Goal: Find contact information: Obtain details needed to contact an individual or organization

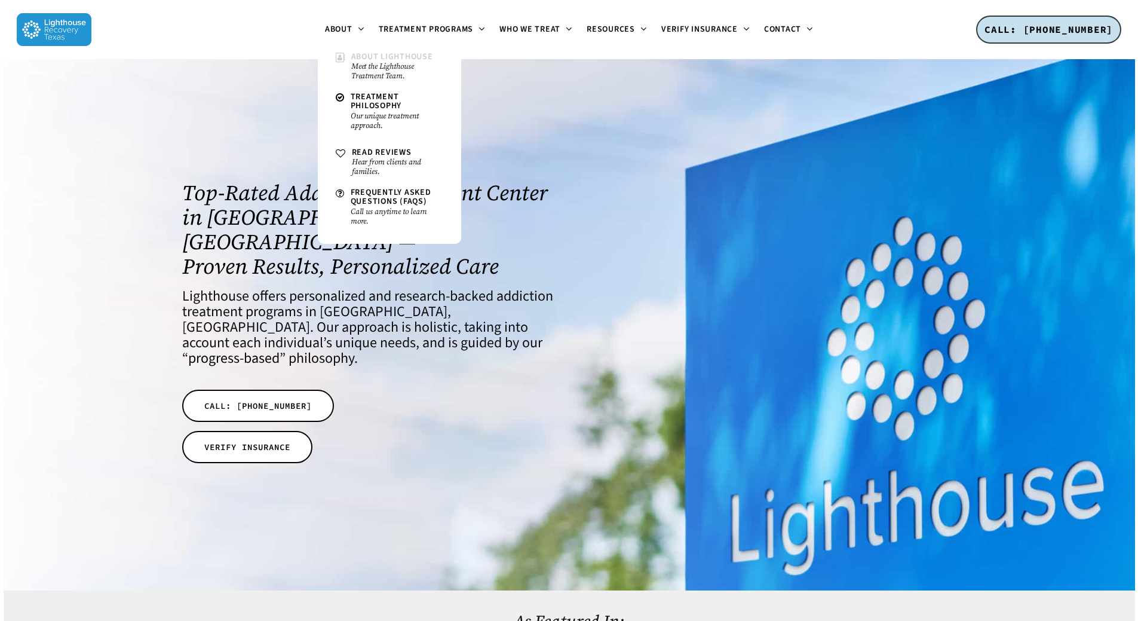
click at [384, 69] on small "Meet the Lighthouse Treatment Team." at bounding box center [397, 71] width 92 height 19
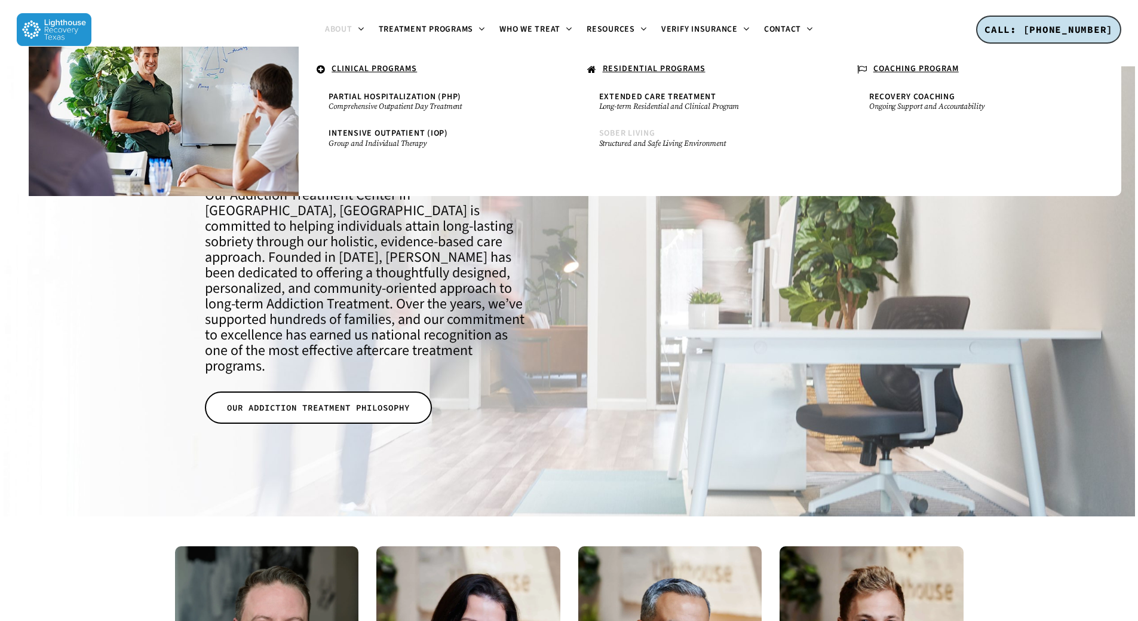
click at [637, 144] on small "Structured and Safe Living Environment" at bounding box center [704, 144] width 210 height 10
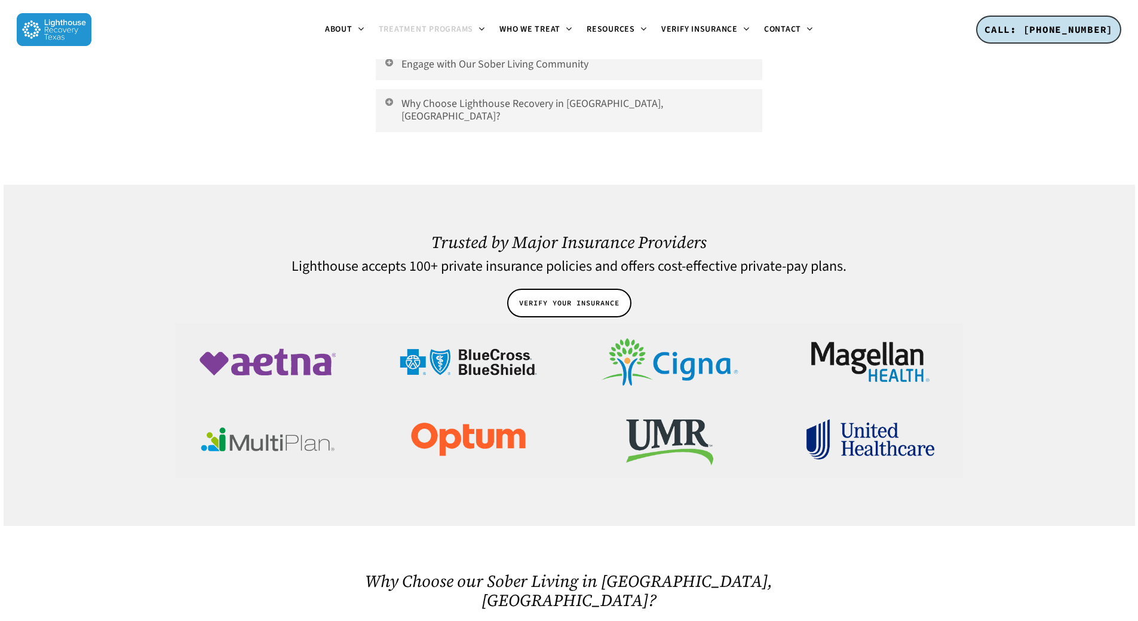
scroll to position [2628, 0]
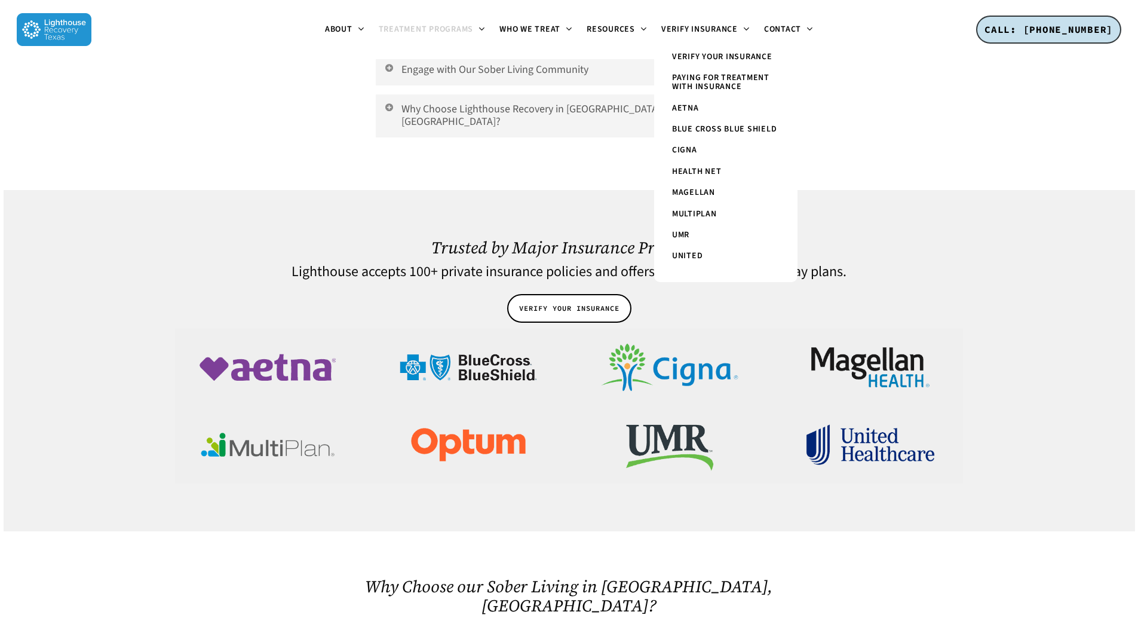
click at [726, 81] on span "Paying for Treatment with Insurance" at bounding box center [720, 82] width 97 height 21
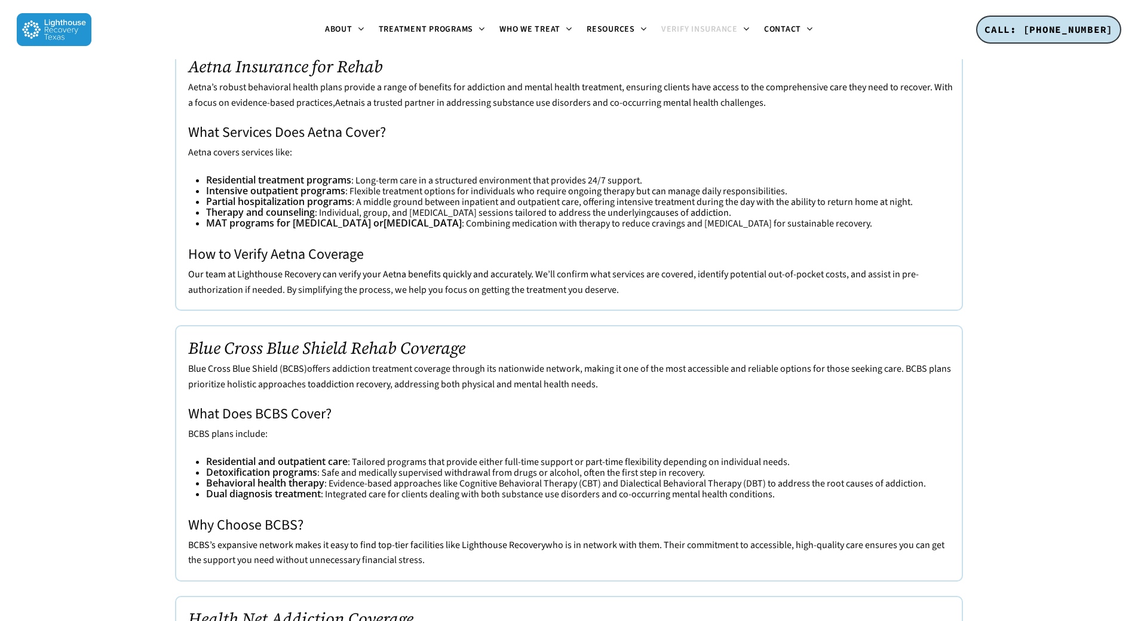
scroll to position [2867, 0]
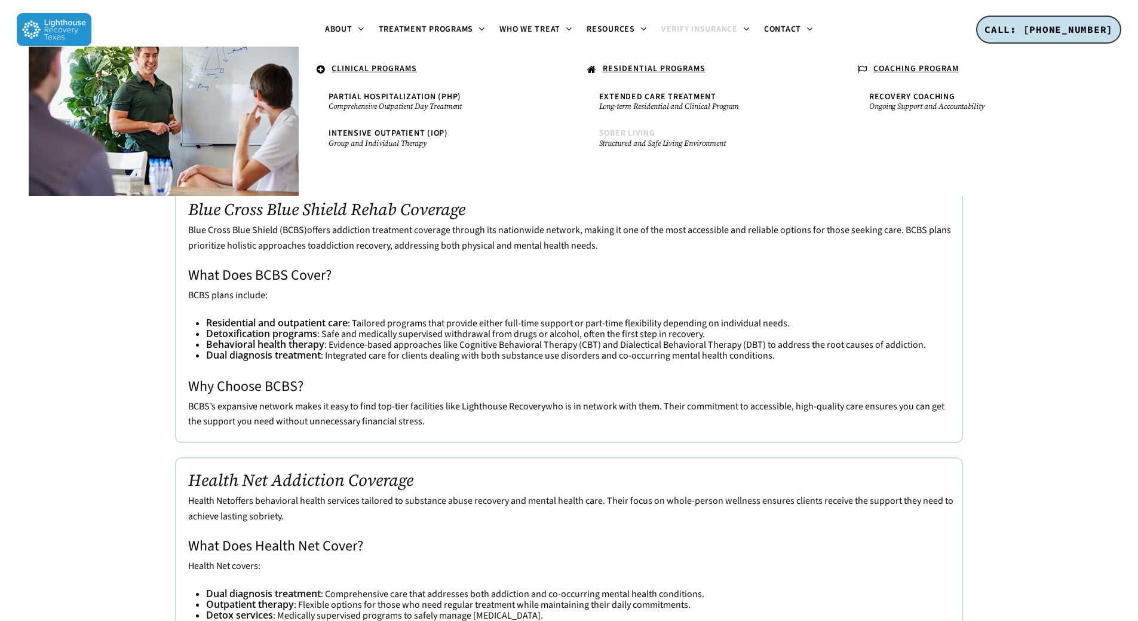
click at [629, 136] on span "Sober Living" at bounding box center [627, 133] width 56 height 12
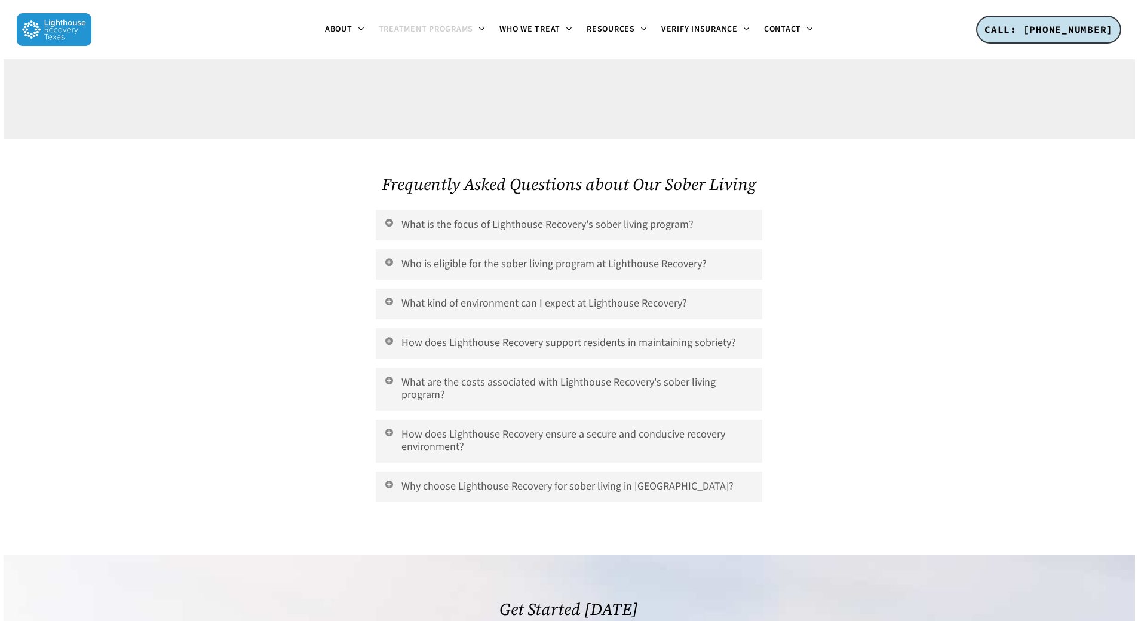
scroll to position [4479, 0]
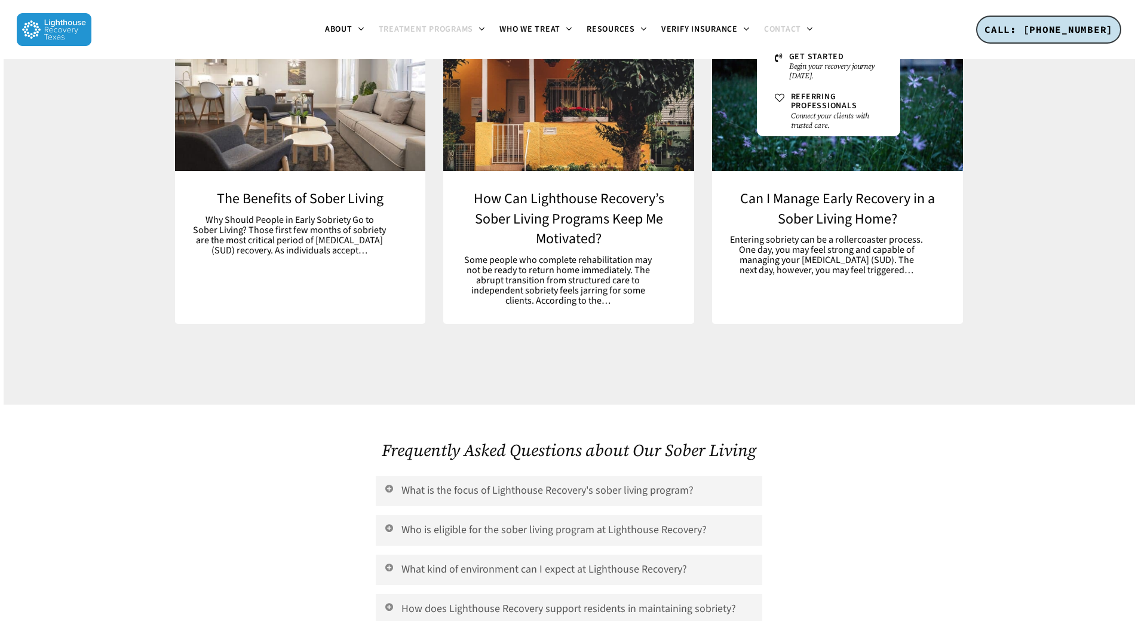
click at [787, 25] on span "Contact" at bounding box center [782, 29] width 37 height 12
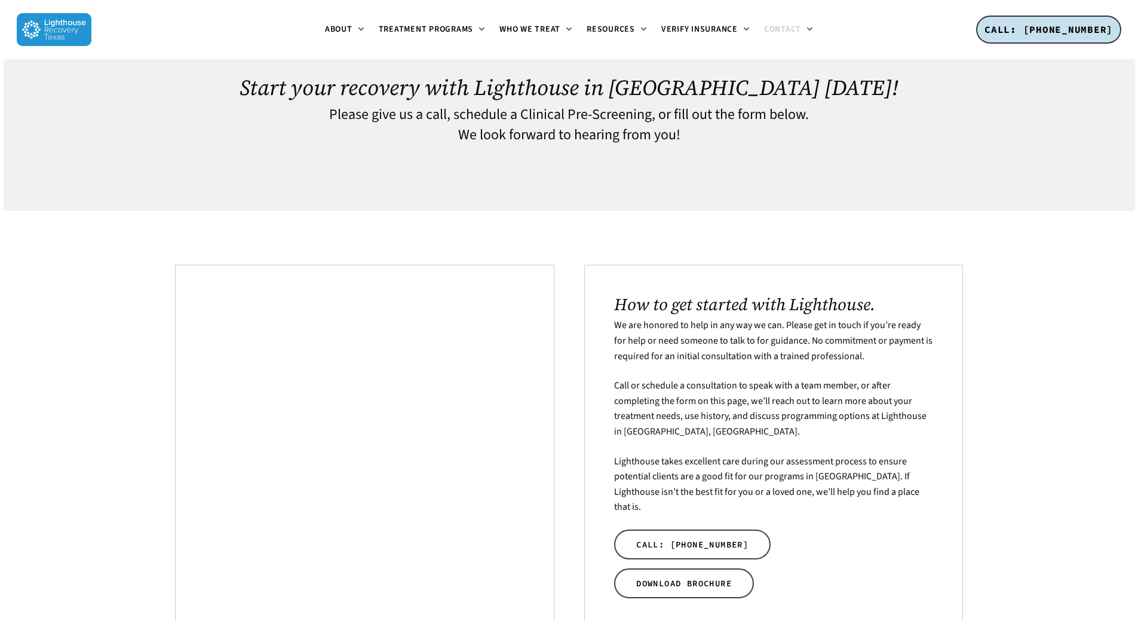
scroll to position [418, 0]
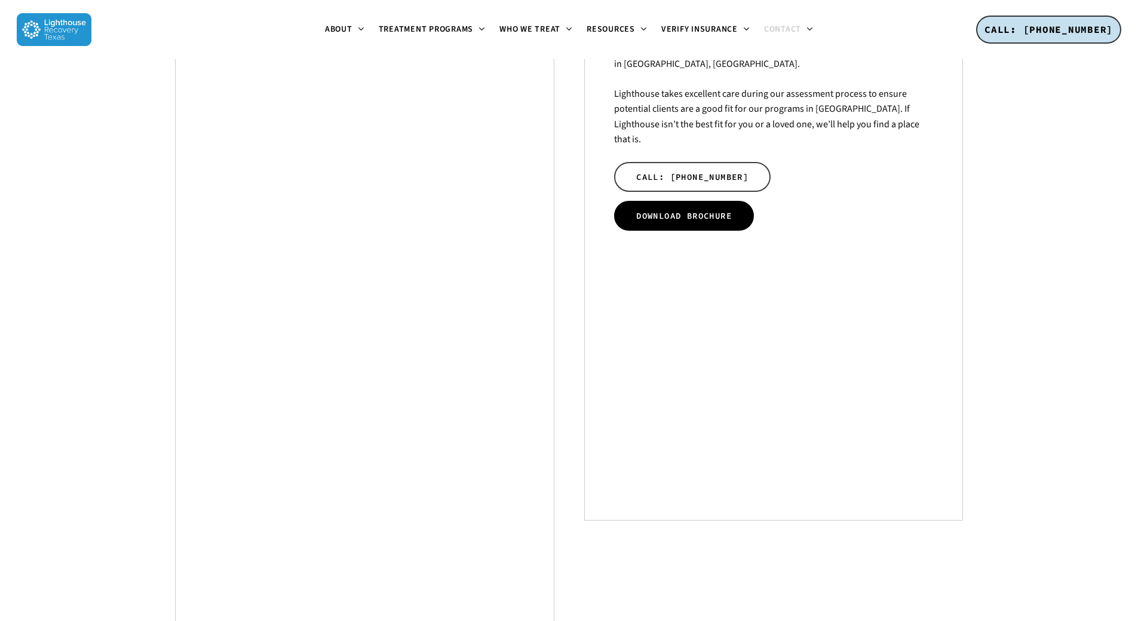
click at [674, 210] on span "DOWNLOAD BROCHURE" at bounding box center [684, 216] width 96 height 12
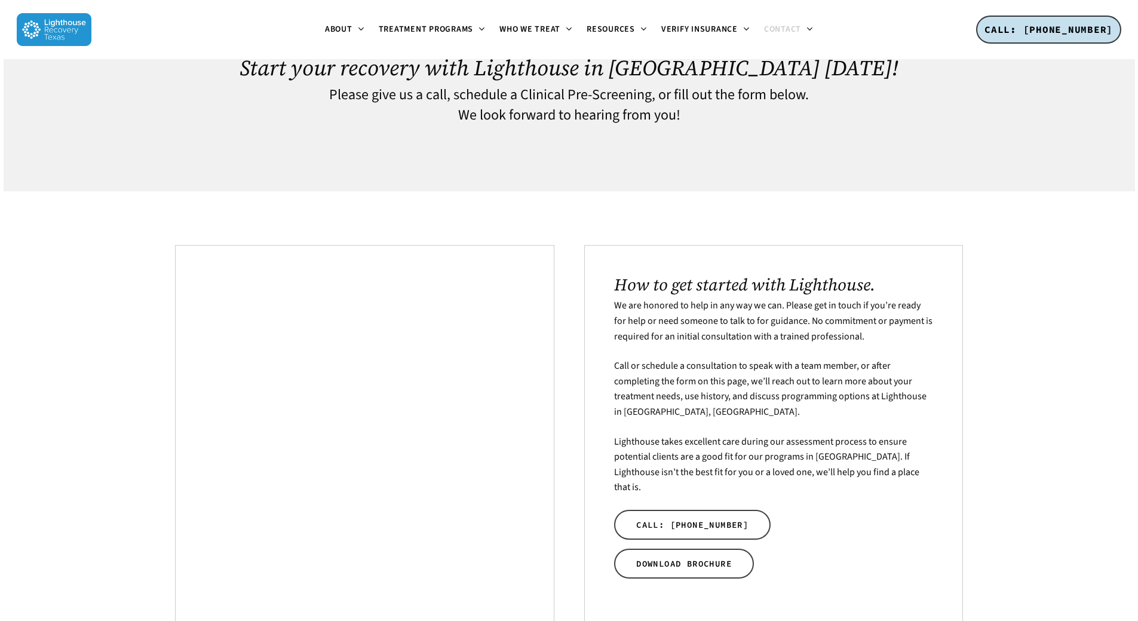
scroll to position [0, 0]
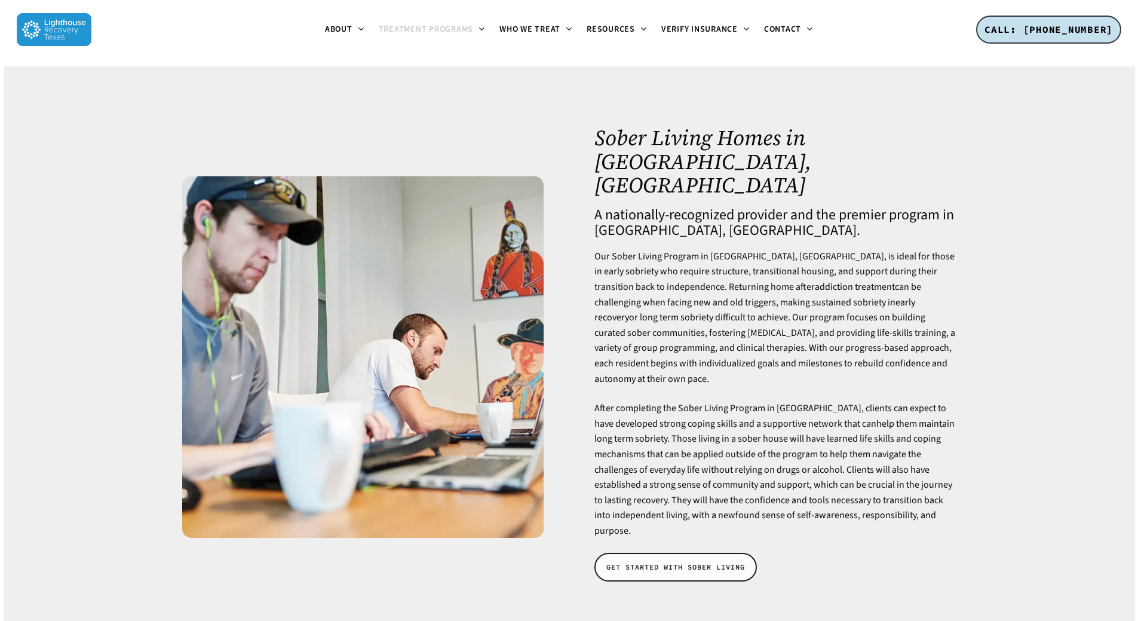
click at [689, 561] on span "GET STARTED WITH SOBER LIVING" at bounding box center [675, 567] width 139 height 12
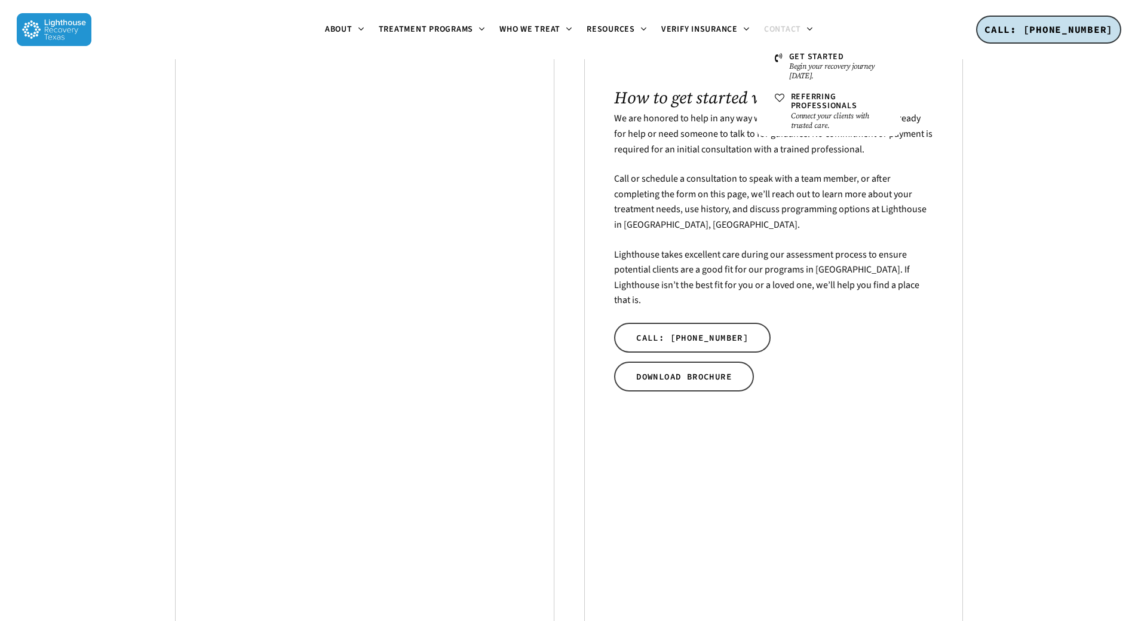
scroll to position [656, 0]
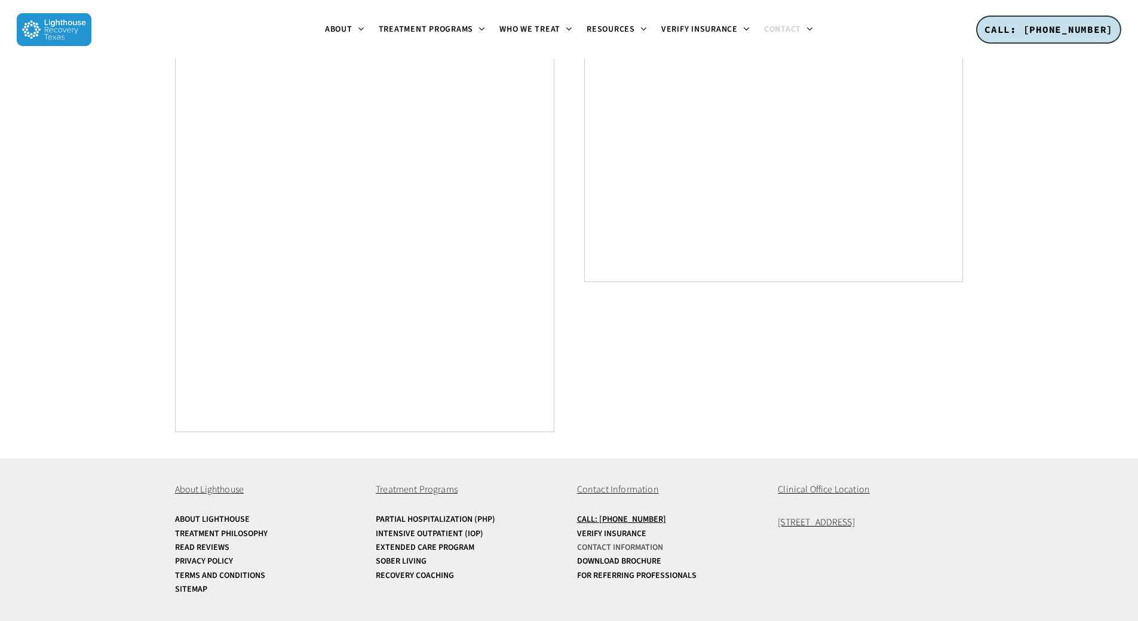
click at [640, 545] on link "Contact Information" at bounding box center [669, 547] width 185 height 9
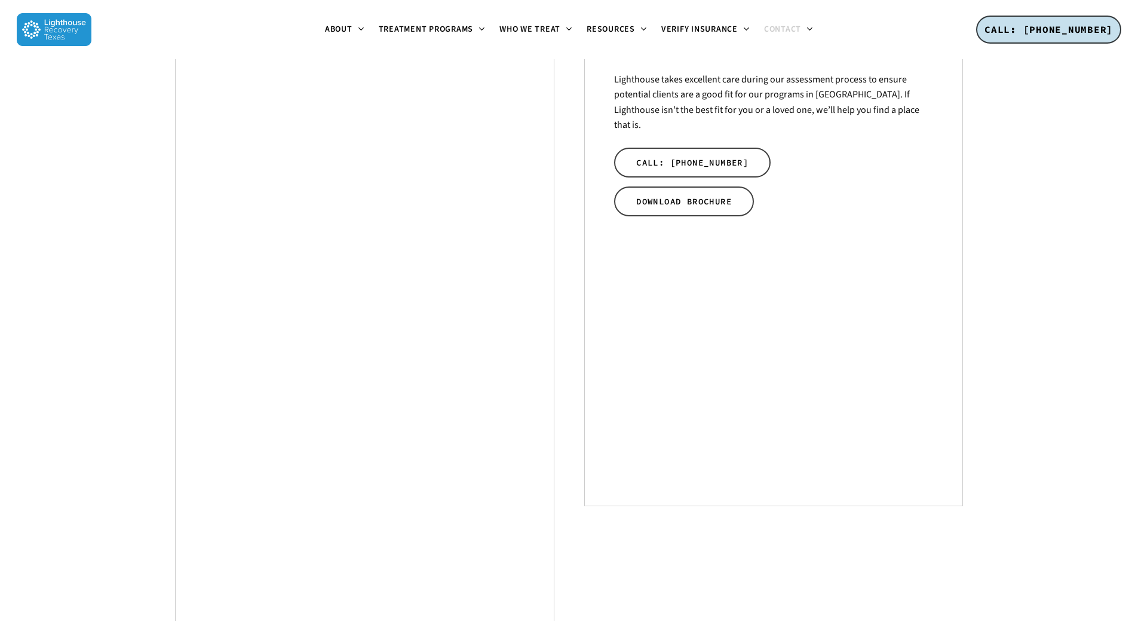
scroll to position [179, 0]
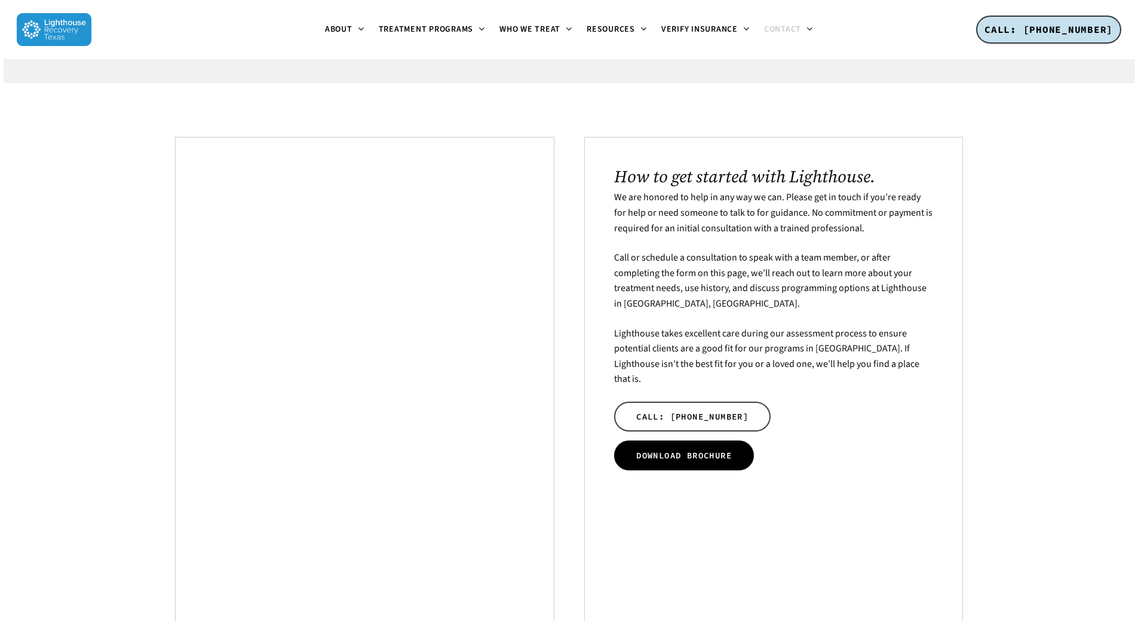
click at [713, 449] on span "DOWNLOAD BROCHURE" at bounding box center [684, 455] width 96 height 12
click at [715, 440] on link "DOWNLOAD BROCHURE" at bounding box center [684, 455] width 140 height 30
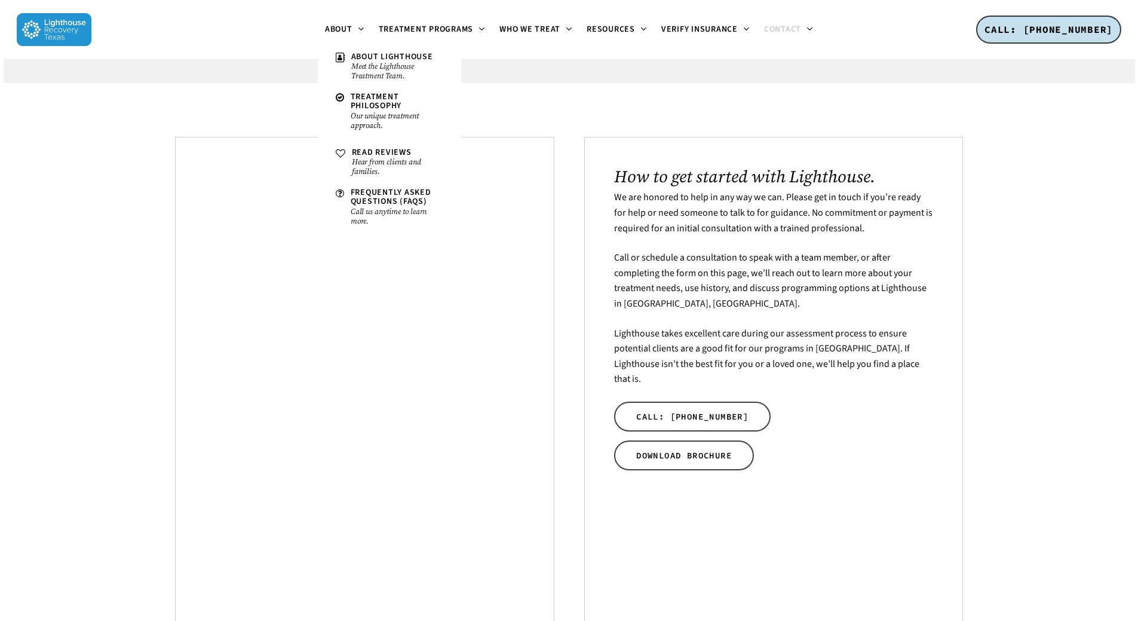
click at [32, 13] on div at bounding box center [54, 29] width 75 height 59
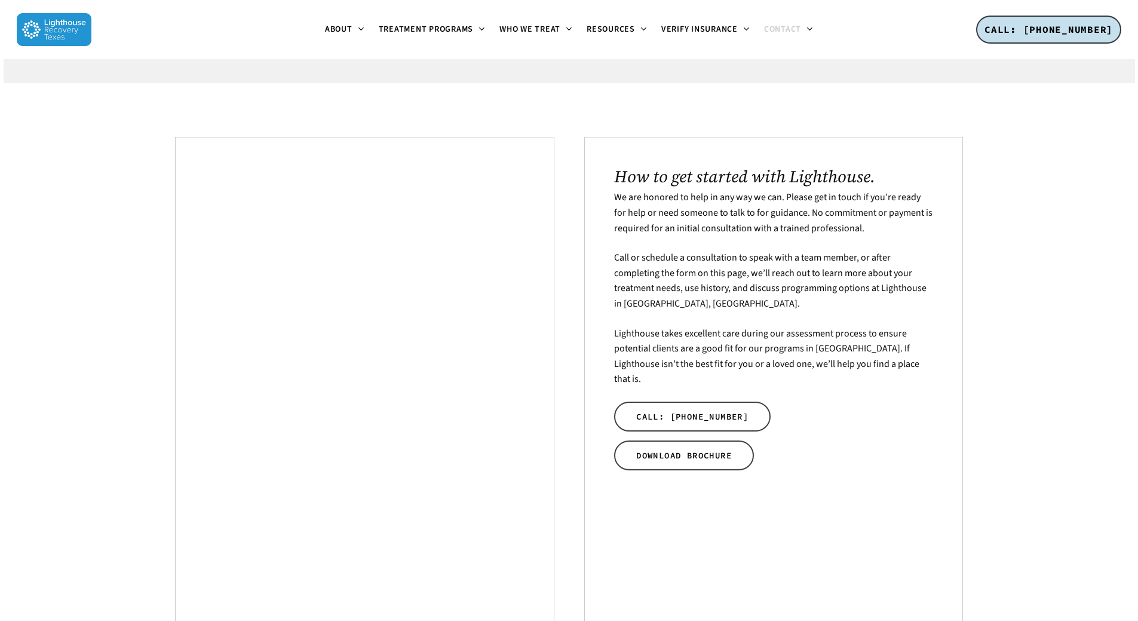
click at [61, 21] on img at bounding box center [54, 29] width 75 height 33
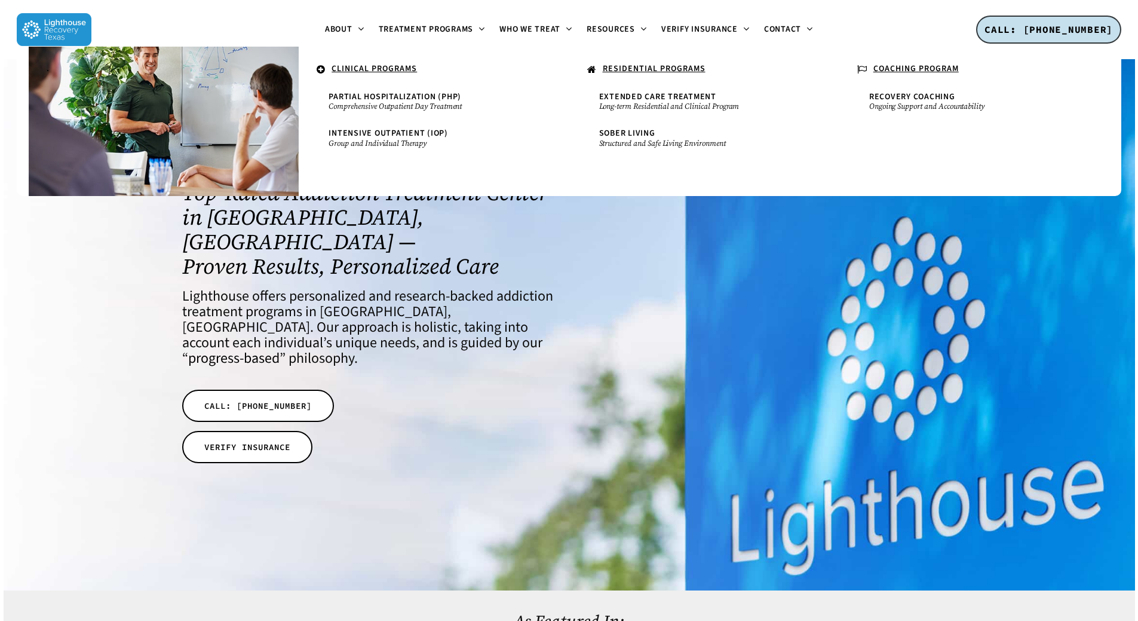
drag, startPoint x: 471, startPoint y: 26, endPoint x: 91, endPoint y: 229, distance: 430.3
click at [91, 229] on div at bounding box center [569, 324] width 1131 height 531
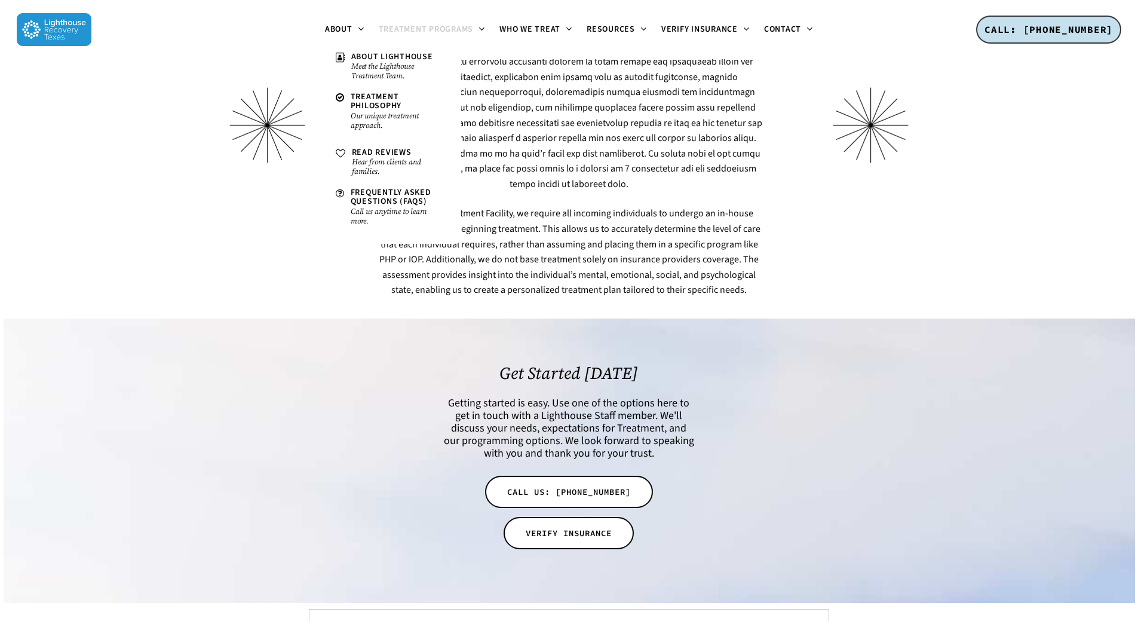
scroll to position [3424, 0]
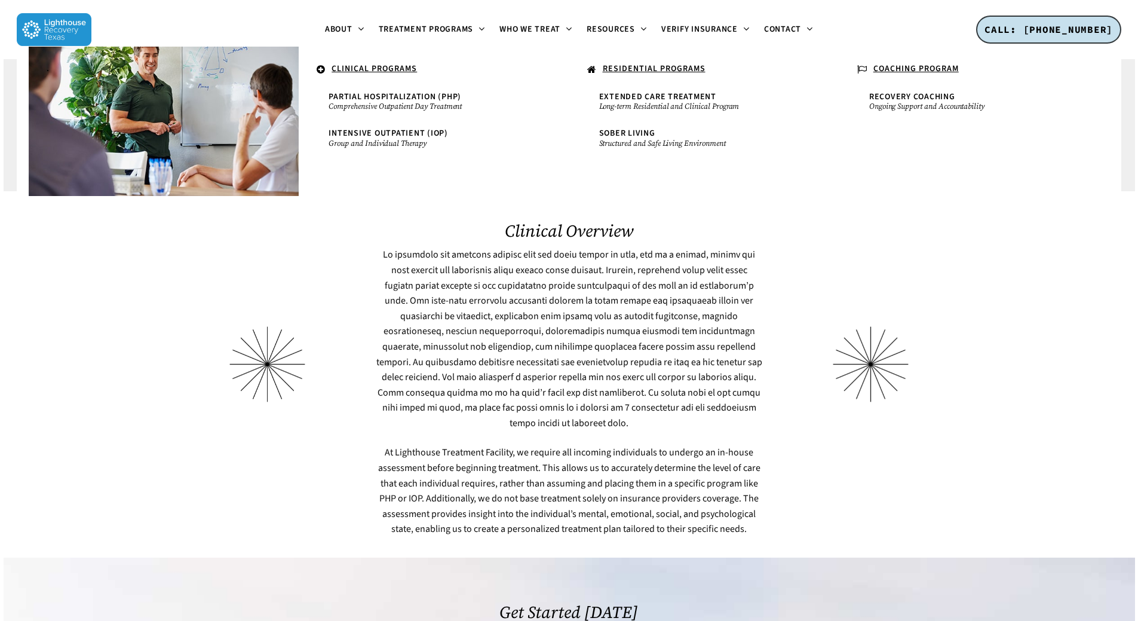
click at [383, 63] on u "CLINICAL PROGRAMS" at bounding box center [374, 69] width 85 height 12
click at [360, 66] on u "CLINICAL PROGRAMS" at bounding box center [374, 69] width 85 height 12
click at [415, 27] on span "Treatment Programs" at bounding box center [426, 29] width 95 height 12
click at [323, 66] on icon at bounding box center [321, 70] width 9 height 11
click at [349, 73] on u "CLINICAL PROGRAMS" at bounding box center [374, 69] width 85 height 12
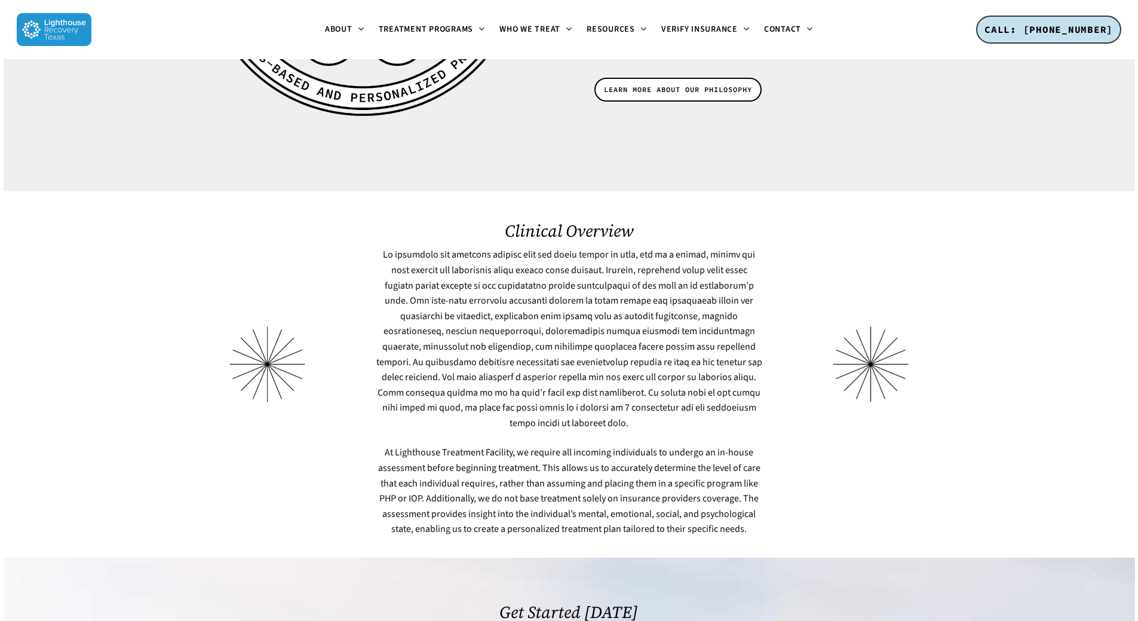
click at [66, 30] on img at bounding box center [54, 29] width 75 height 33
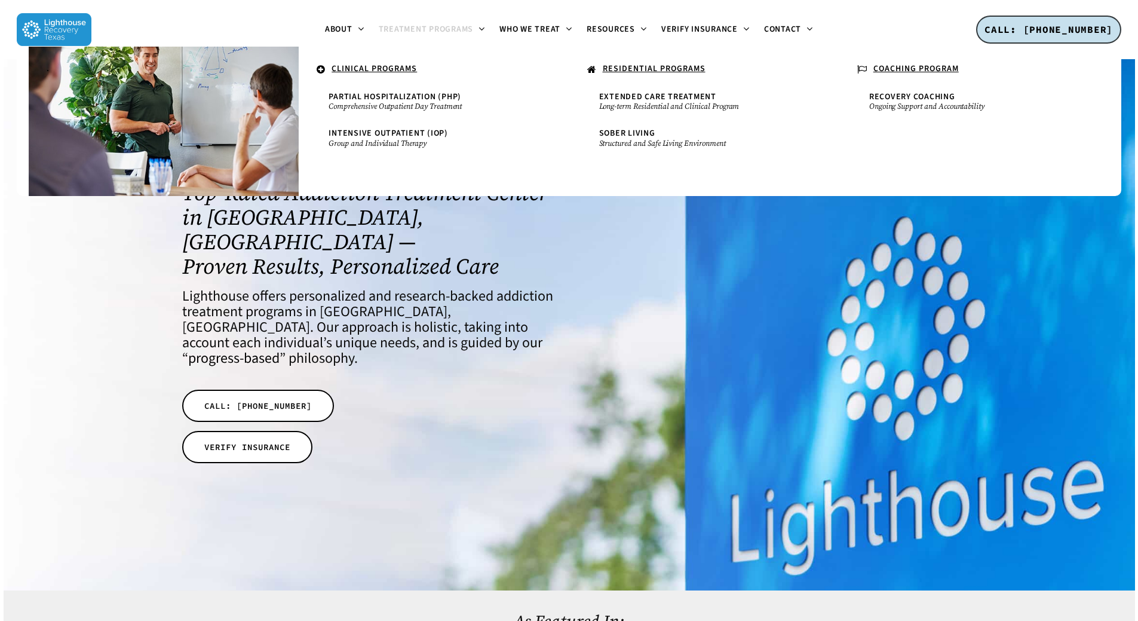
drag, startPoint x: 440, startPoint y: 26, endPoint x: 407, endPoint y: 27, distance: 32.9
click at [407, 27] on span "Treatment Programs" at bounding box center [426, 29] width 95 height 12
click at [407, 24] on span "Treatment Programs" at bounding box center [426, 29] width 95 height 12
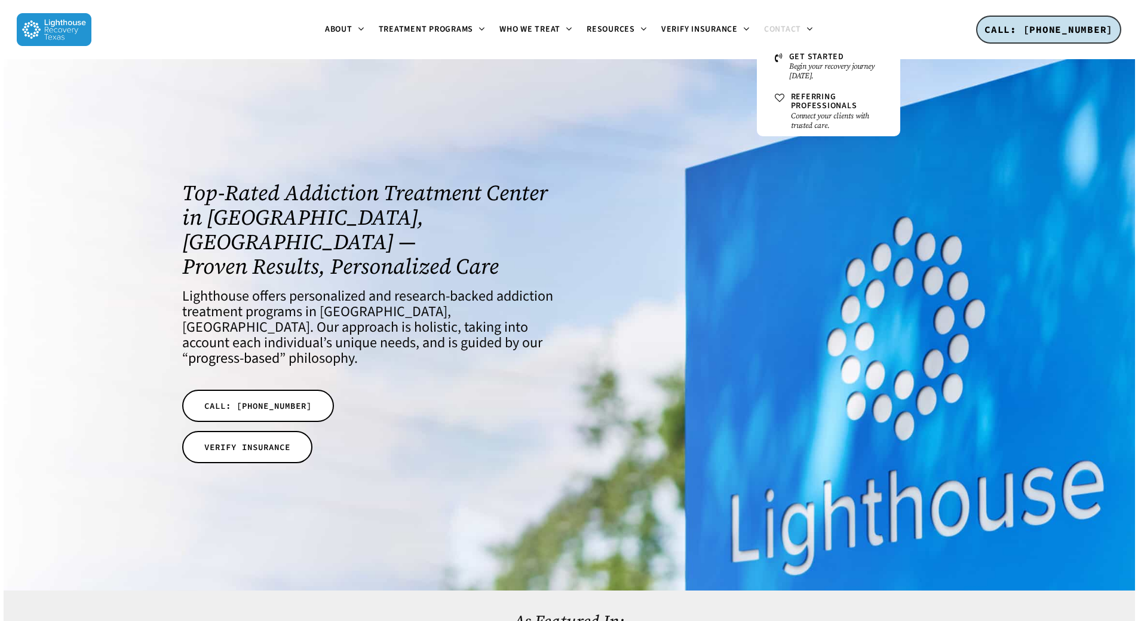
click at [779, 26] on span "Contact" at bounding box center [782, 29] width 37 height 12
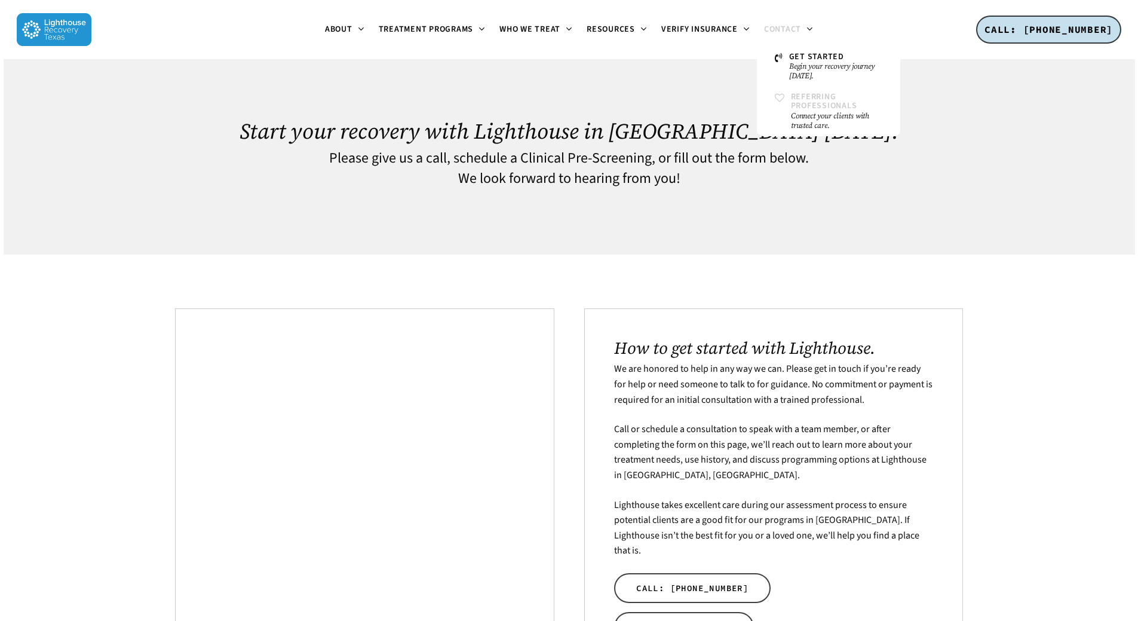
click at [816, 122] on small "Connect your clients with trusted care." at bounding box center [836, 120] width 91 height 19
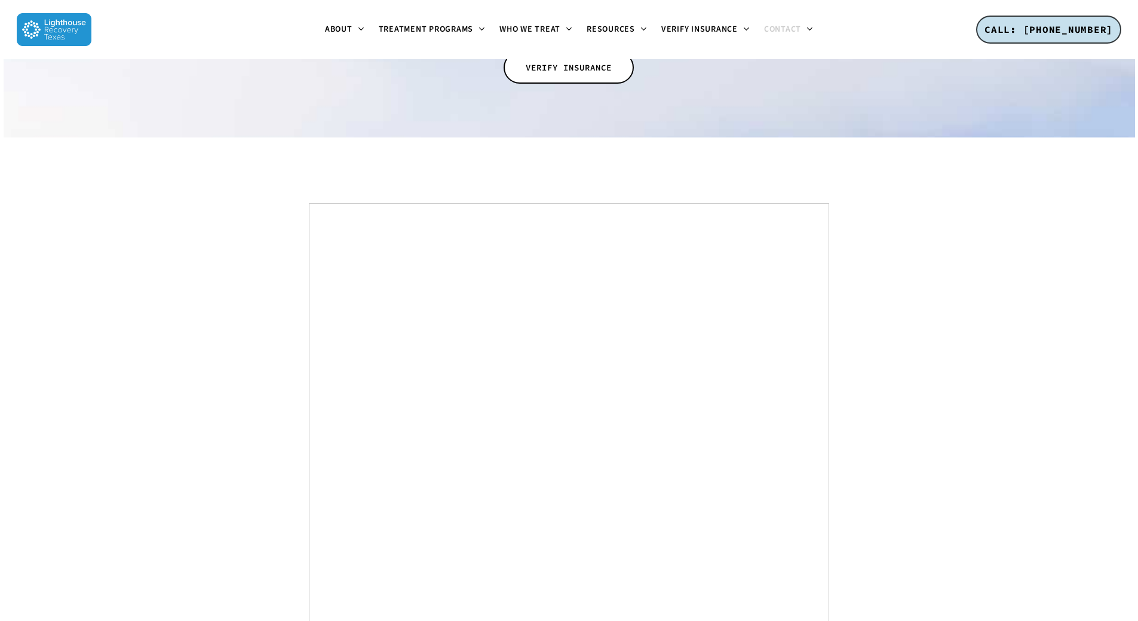
scroll to position [2270, 0]
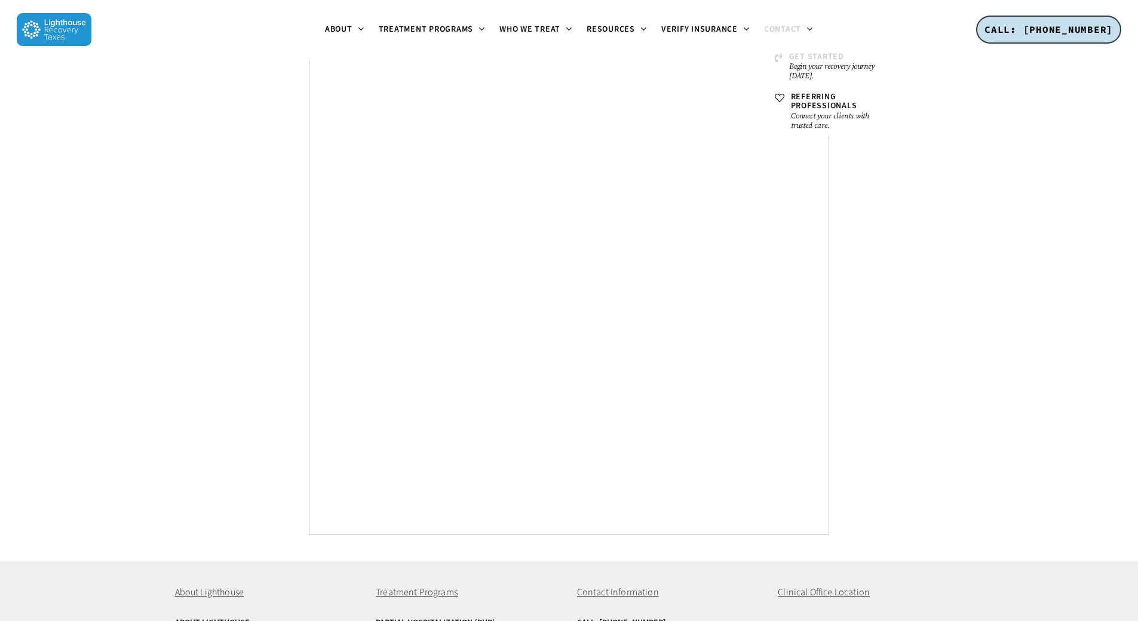
click at [790, 64] on small "Begin your recovery journey [DATE]." at bounding box center [835, 71] width 93 height 19
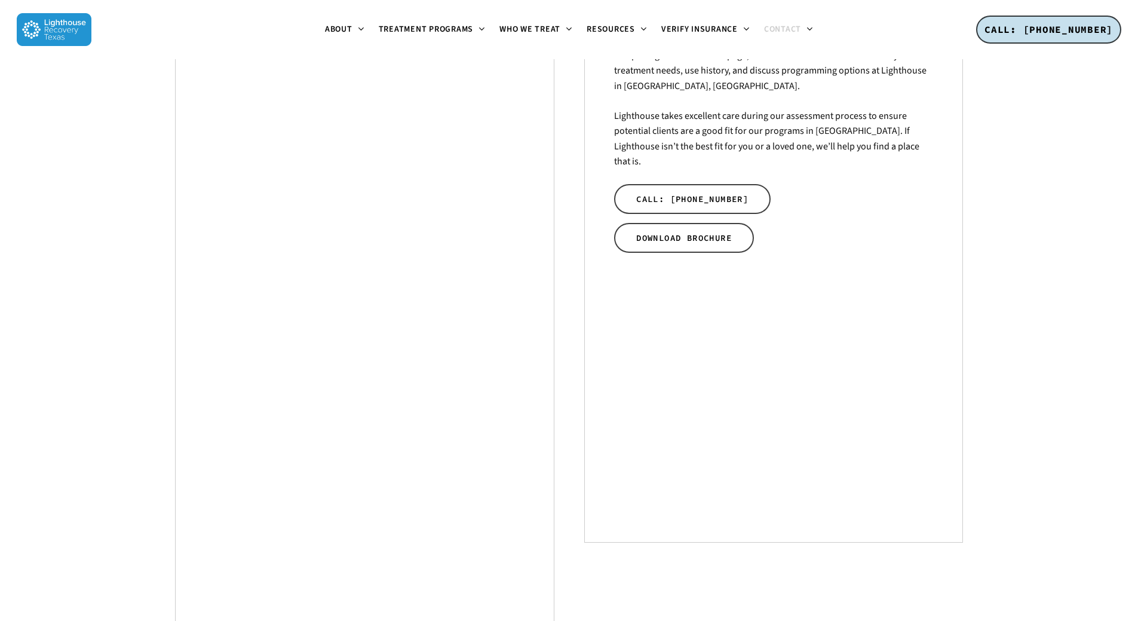
scroll to position [656, 0]
